Goal: Navigation & Orientation: Find specific page/section

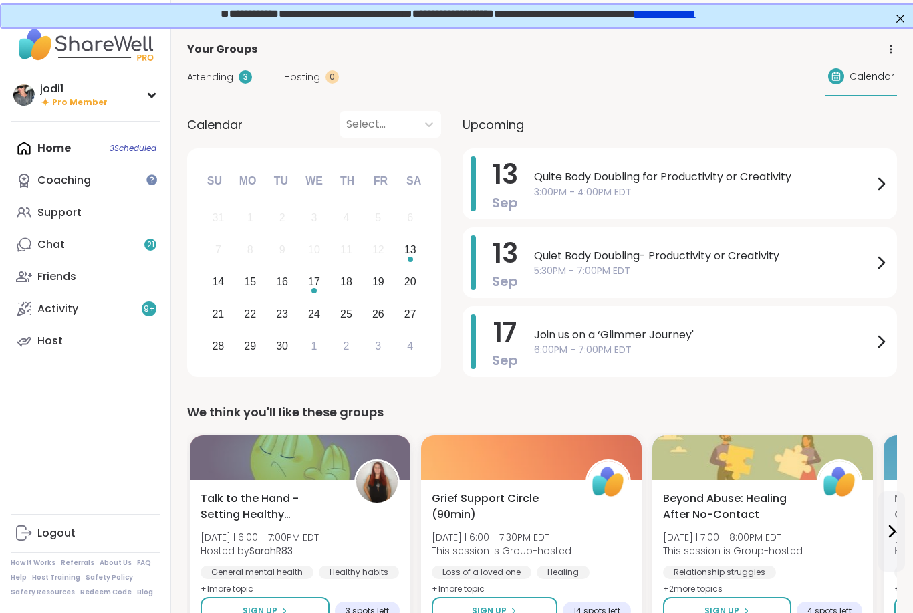
click at [65, 209] on div "Support" at bounding box center [59, 212] width 44 height 15
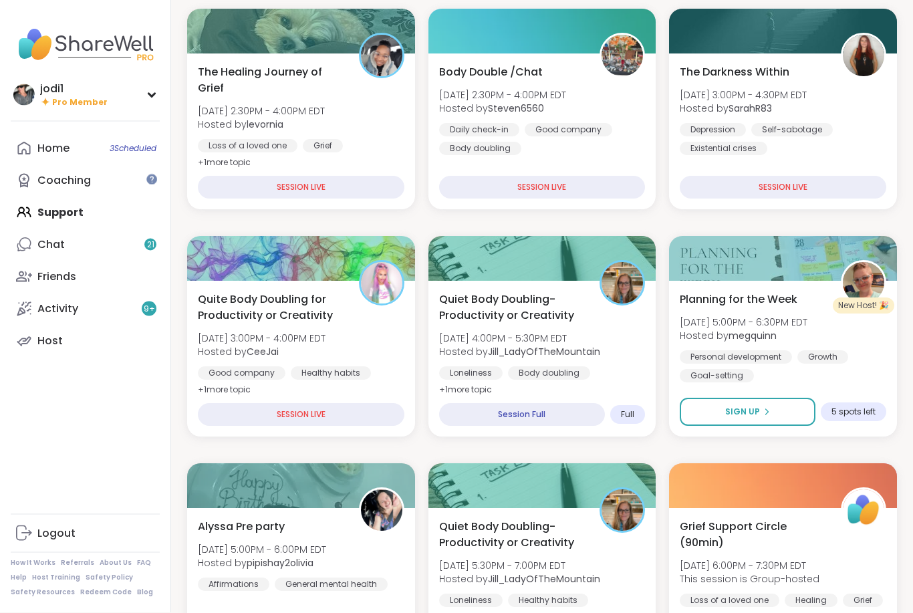
scroll to position [211, 0]
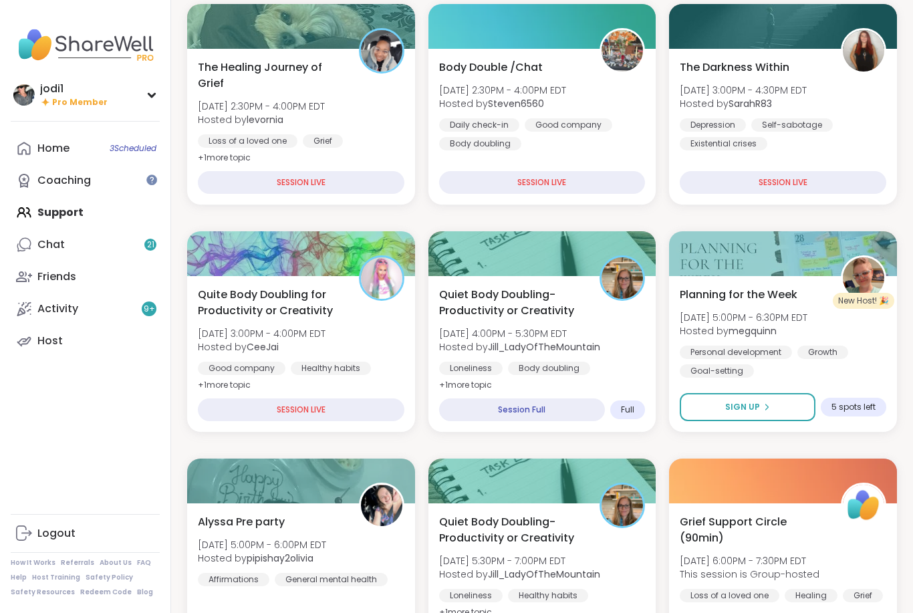
click at [608, 320] on div "Quiet Body Doubling- Productivity or Creativity Sat, Sep 13 | 4:00PM - 5:30PM E…" at bounding box center [542, 340] width 207 height 107
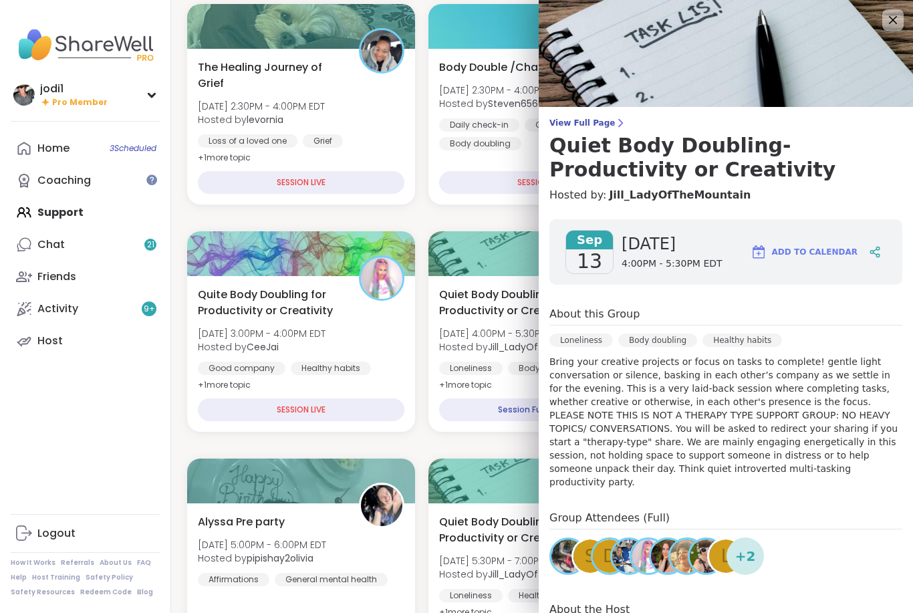
scroll to position [0, 0]
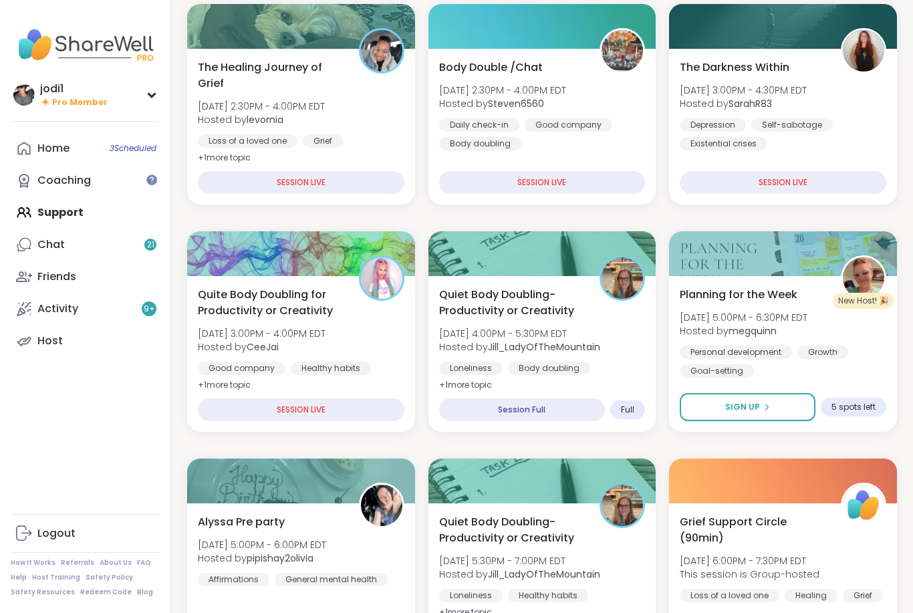
click at [576, 342] on b "Jill_LadyOfTheMountain" at bounding box center [544, 346] width 112 height 13
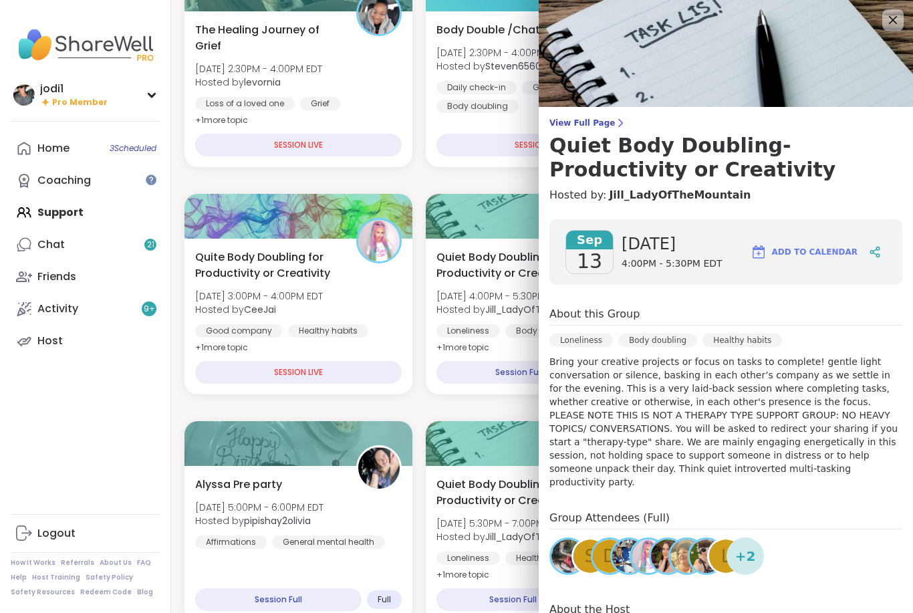
scroll to position [253, 3]
